Goal: Find specific page/section: Find specific page/section

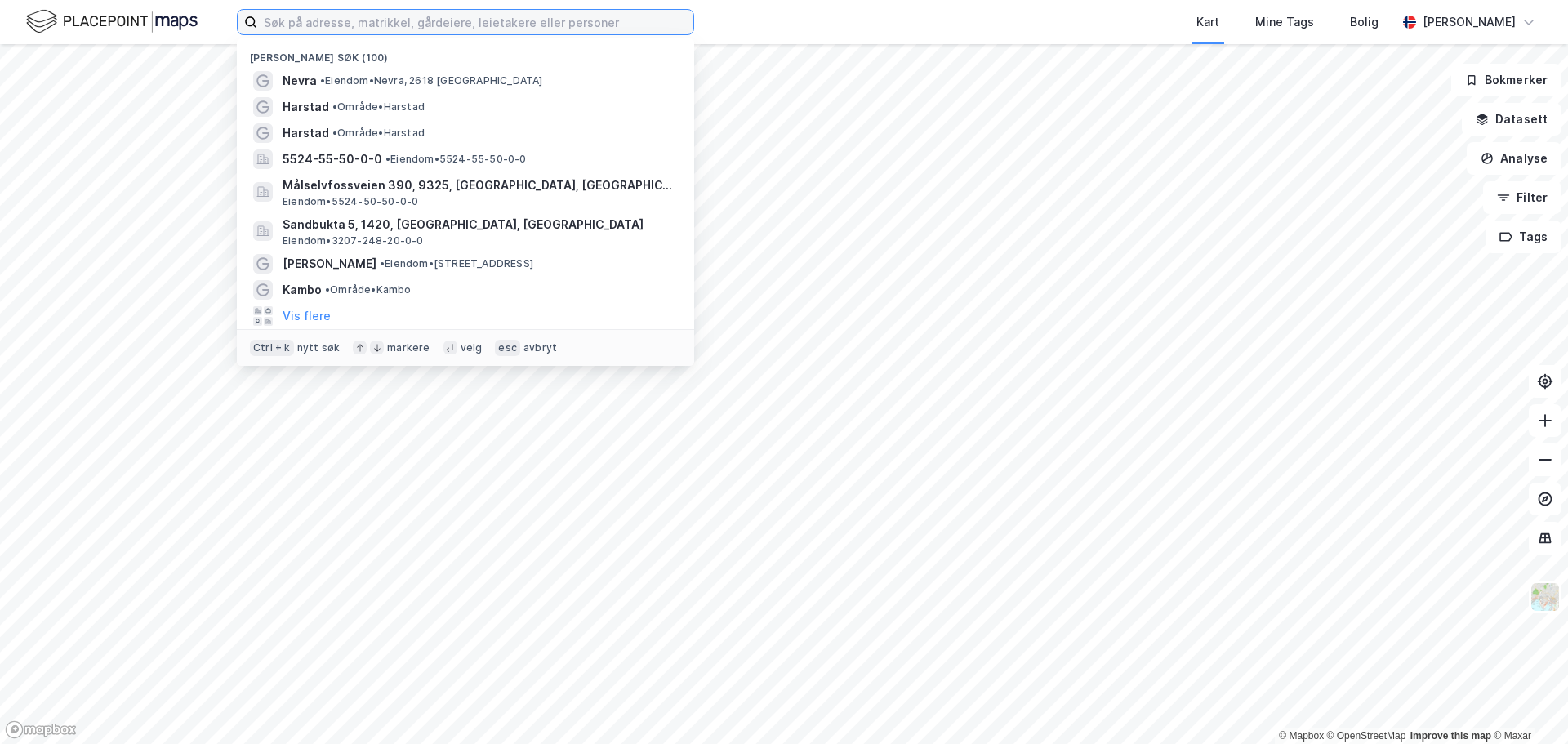
click at [354, 12] on input at bounding box center [474, 21] width 436 height 24
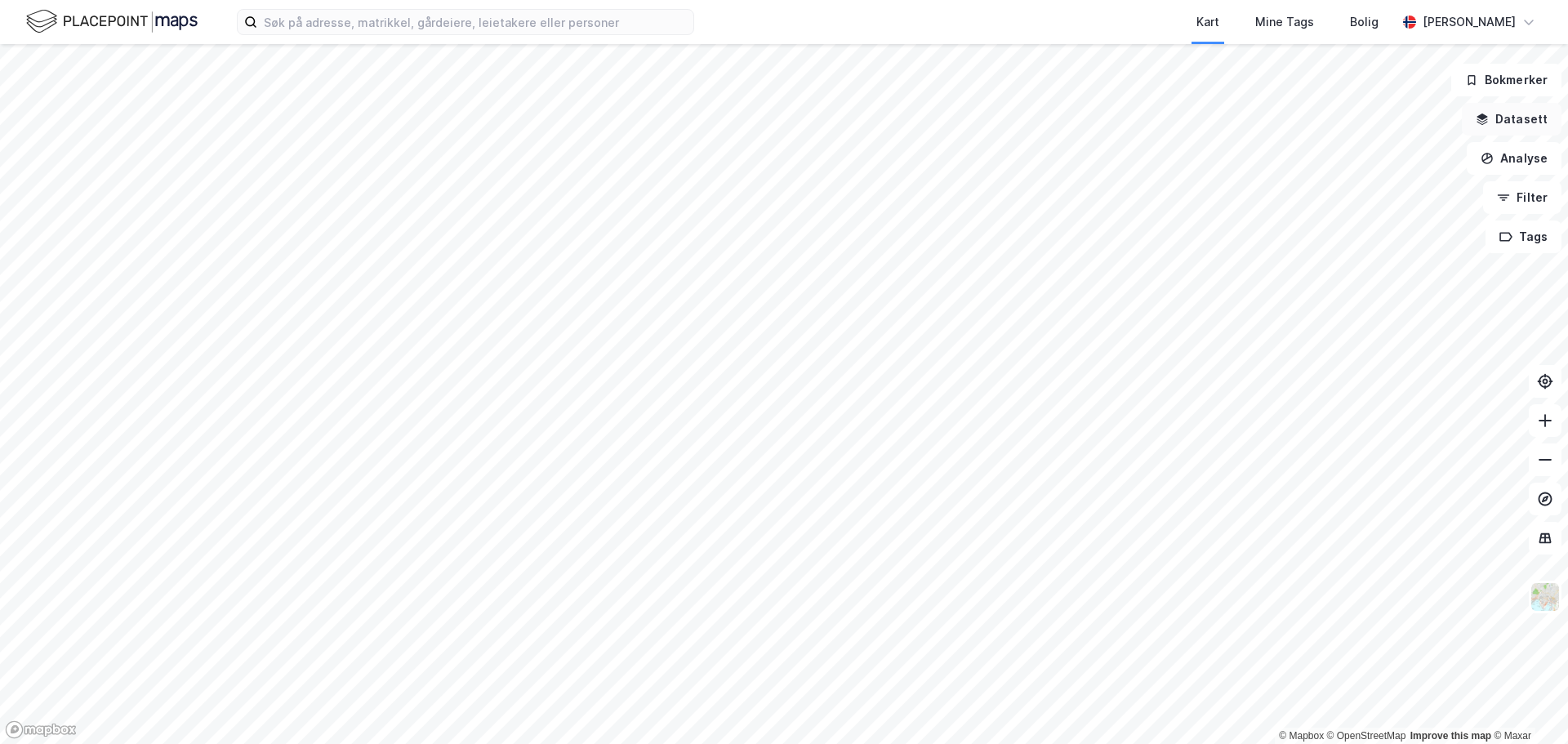
click at [1524, 120] on button "Datasett" at bounding box center [1511, 119] width 99 height 33
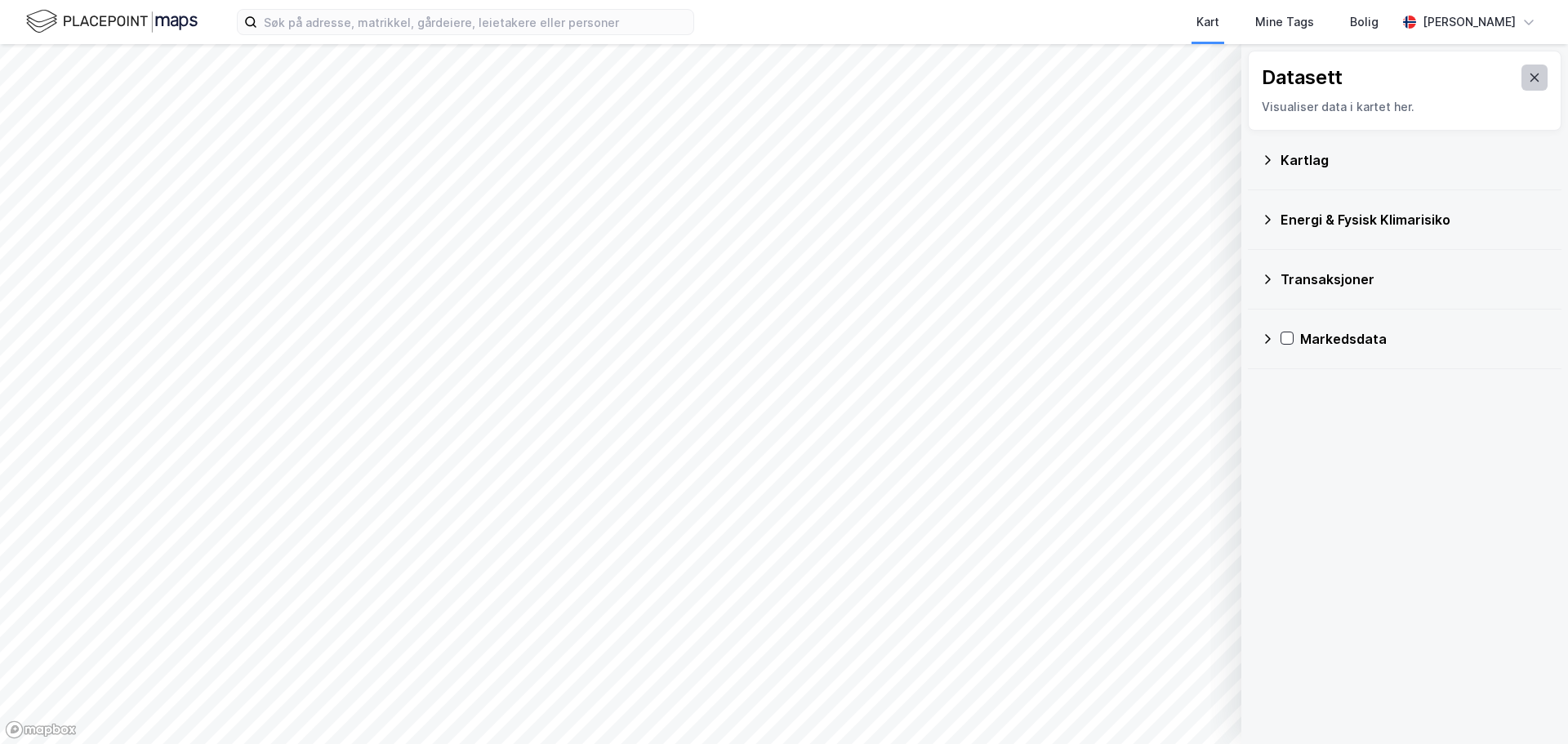
click at [1528, 73] on icon at bounding box center [1534, 77] width 13 height 13
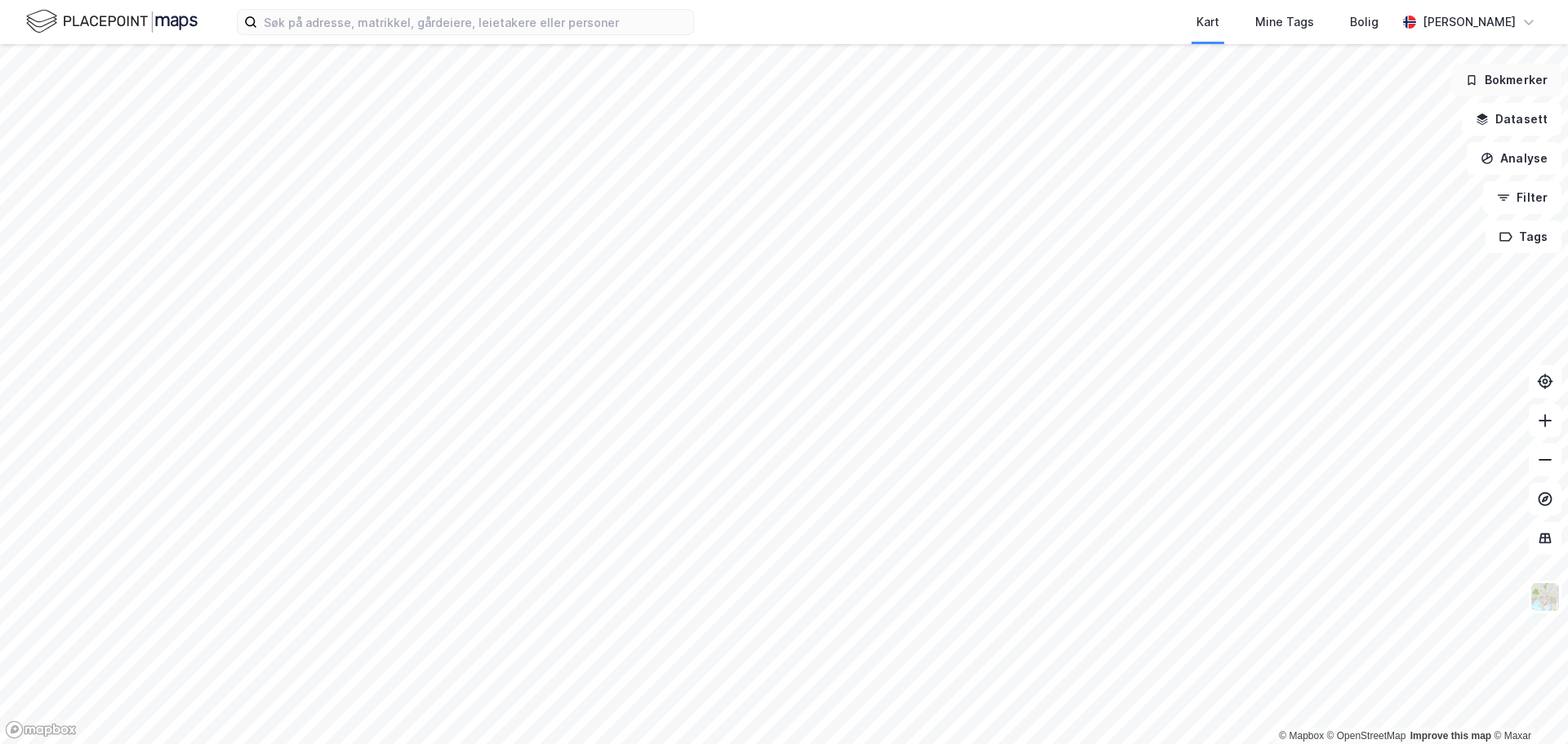
click at [1513, 80] on button "Bokmerker" at bounding box center [1506, 80] width 110 height 33
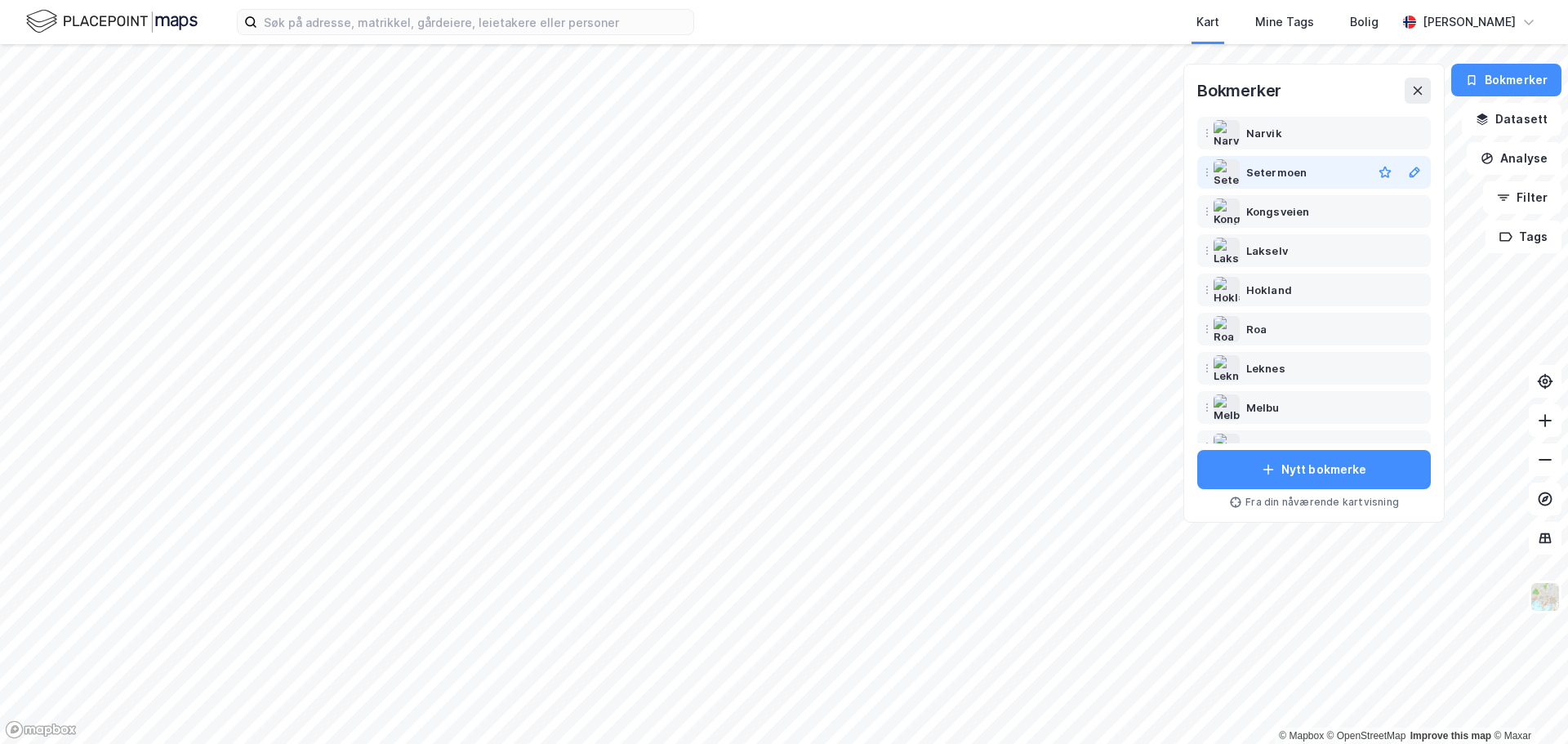
click at [1267, 170] on div "Setermoen" at bounding box center [1276, 173] width 61 height 20
